Goal: Understand process/instructions

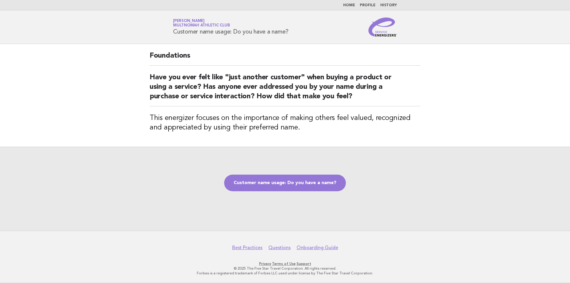
drag, startPoint x: 312, startPoint y: 185, endPoint x: 269, endPoint y: 212, distance: 50.7
click at [312, 185] on link "Customer name usage: Do you have a name?" at bounding box center [285, 183] width 122 height 17
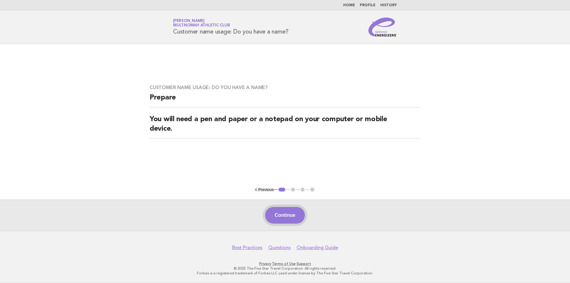
click at [288, 211] on button "Continue" at bounding box center [284, 215] width 39 height 17
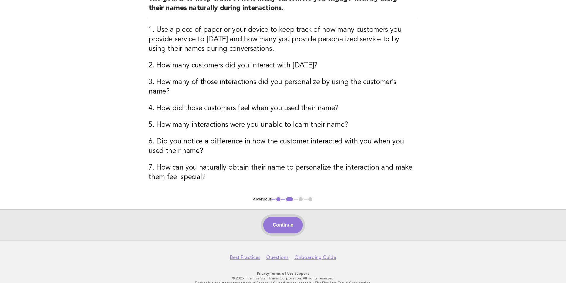
click at [288, 223] on button "Continue" at bounding box center [282, 225] width 39 height 17
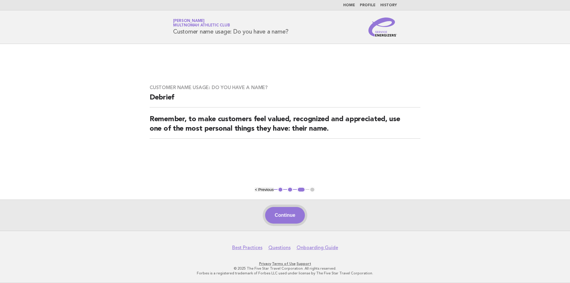
click at [282, 219] on button "Continue" at bounding box center [284, 215] width 39 height 17
